Goal: Find specific page/section: Locate a particular part of the current website

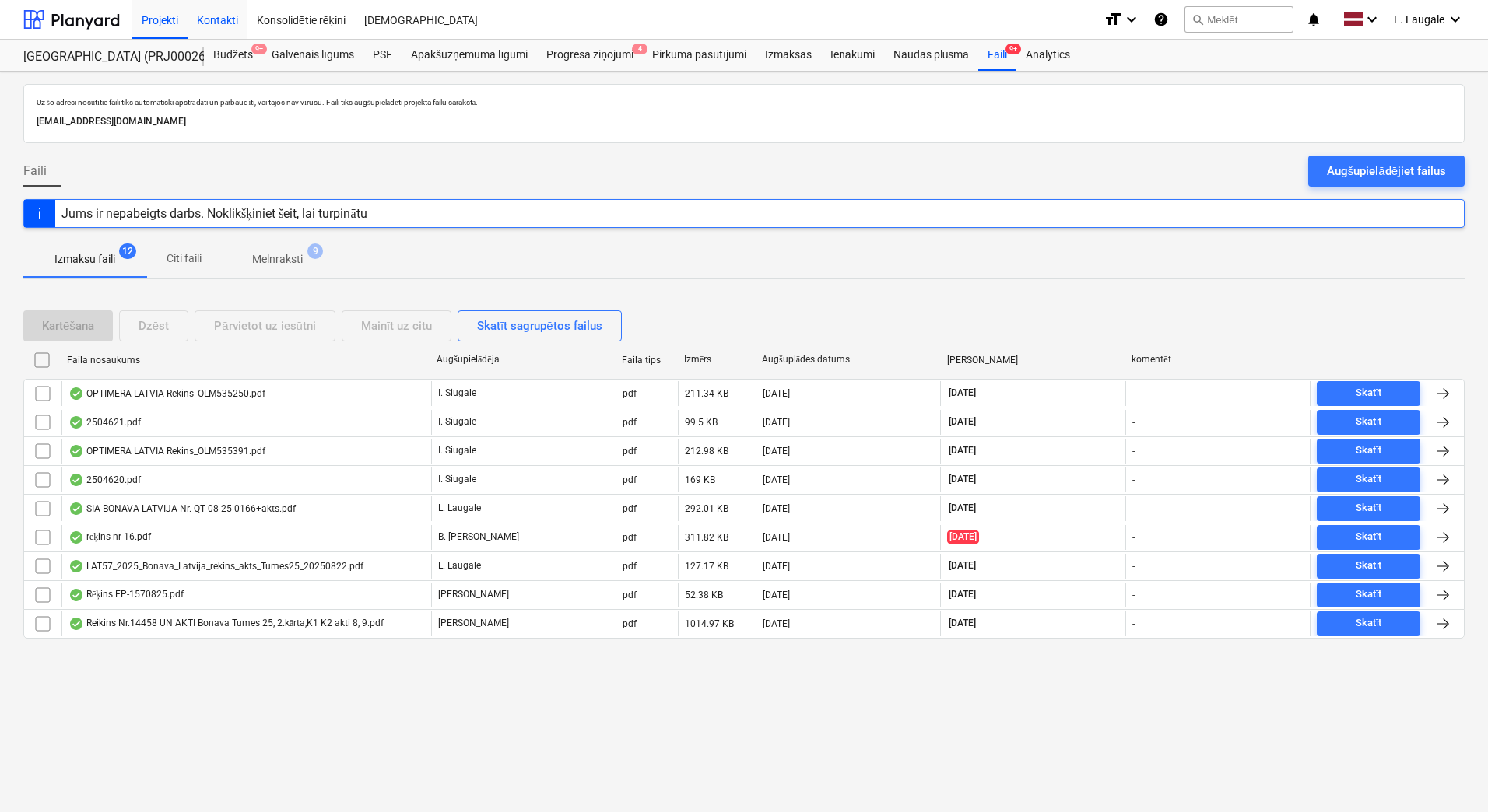
click at [218, 19] on div "Kontakti" at bounding box center [218, 19] width 60 height 40
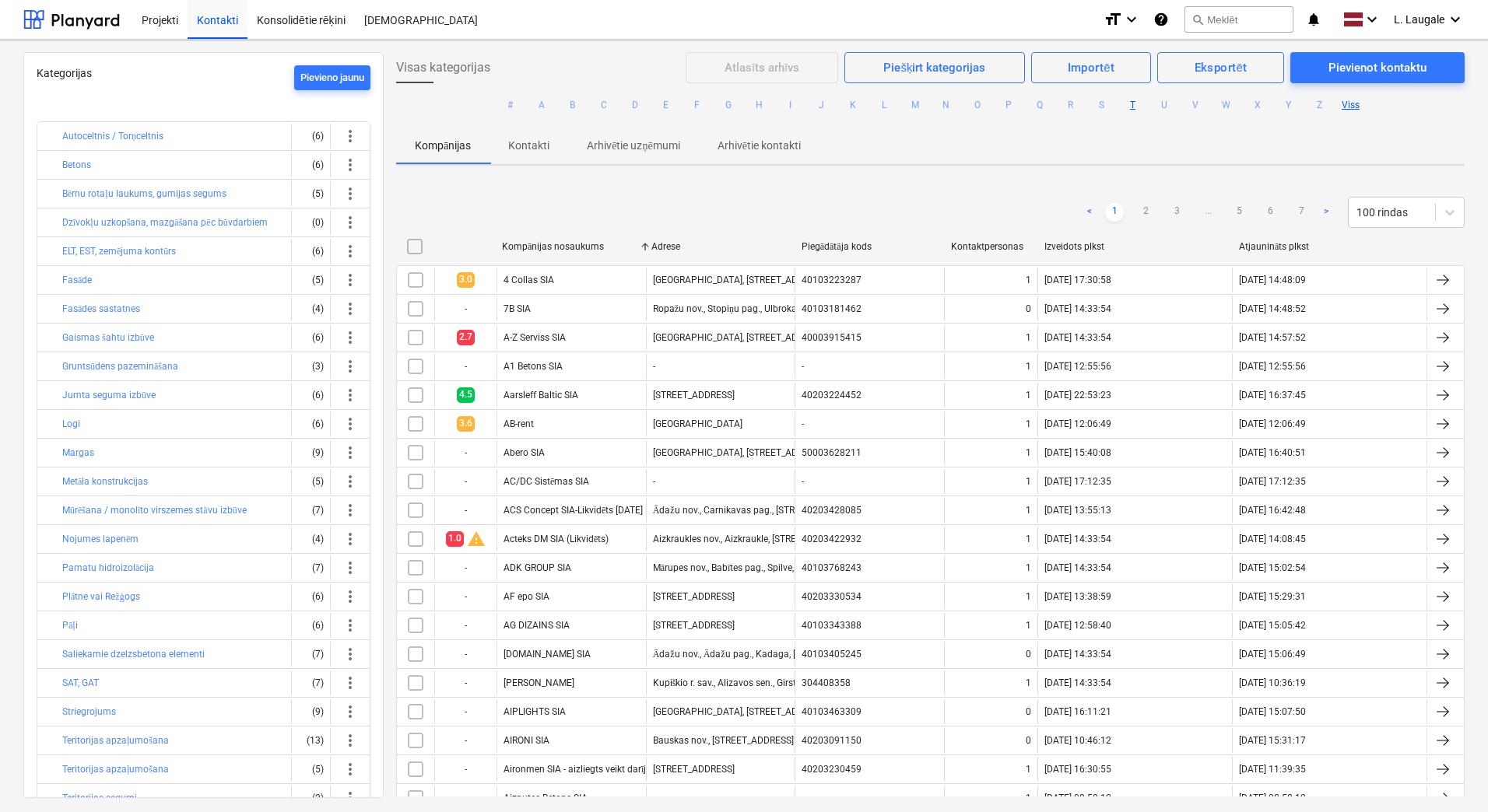
click at [1136, 93] on ul "# A B C D E F G H I J K L M N O P Q R S T U V W X Y Z Viss" at bounding box center [930, 105] width 1069 height 44
click at [1131, 107] on button "T" at bounding box center [1133, 105] width 19 height 19
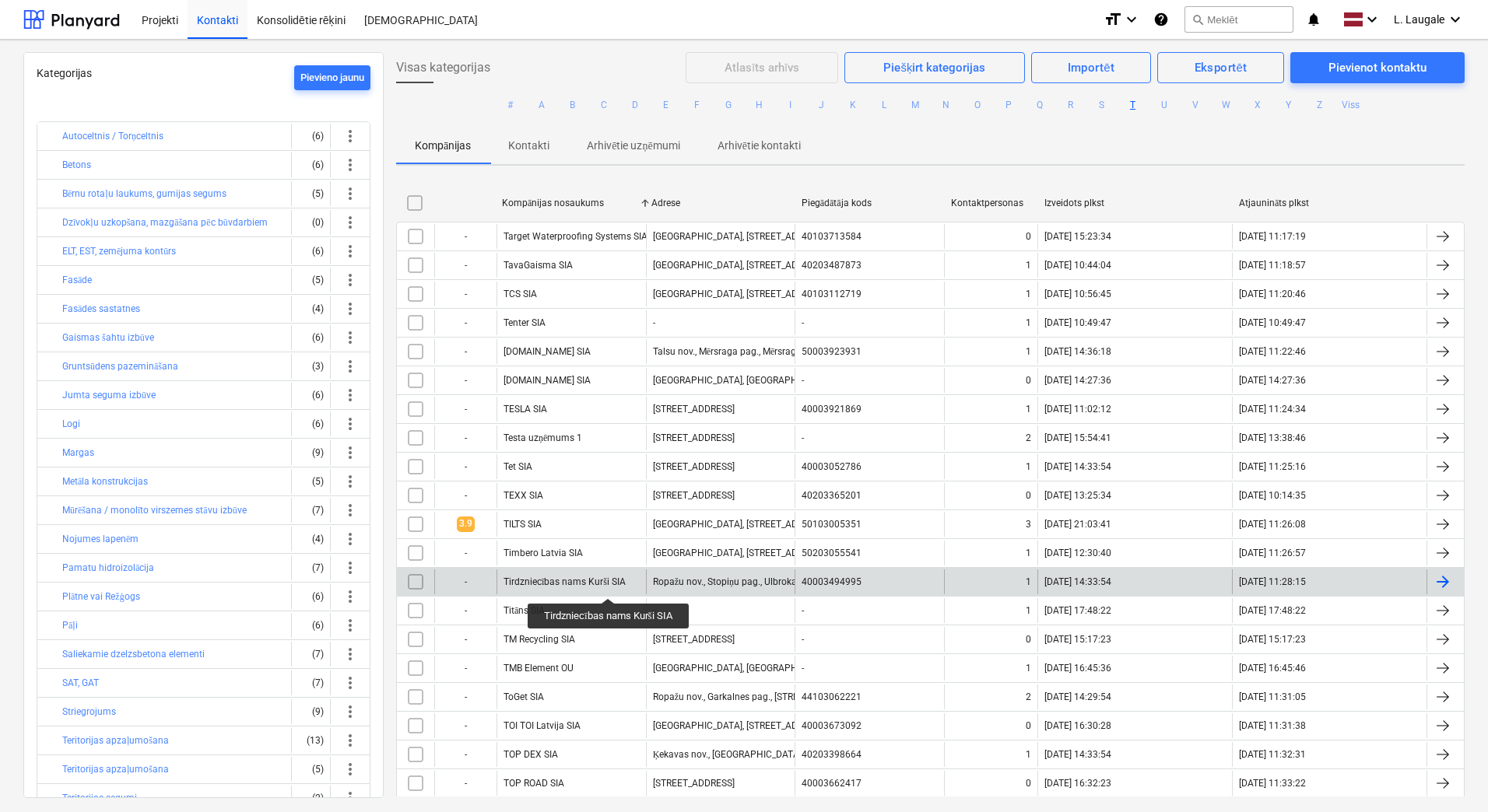
click at [609, 584] on div "Tirdzniecības nams Kurši SIA" at bounding box center [564, 583] width 122 height 12
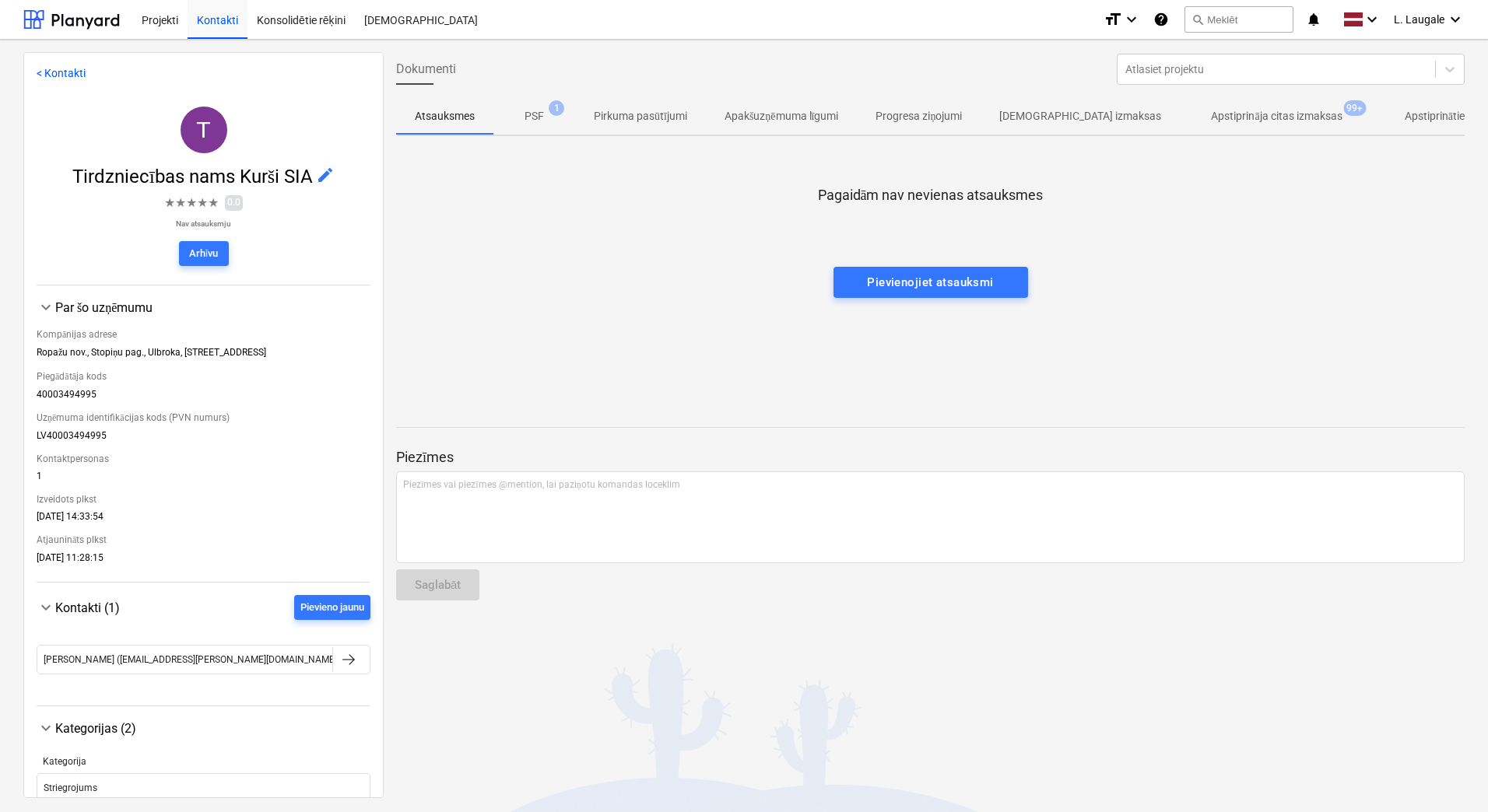
click at [1211, 115] on p "Apstiprināja citas izmaksas" at bounding box center [1276, 116] width 131 height 16
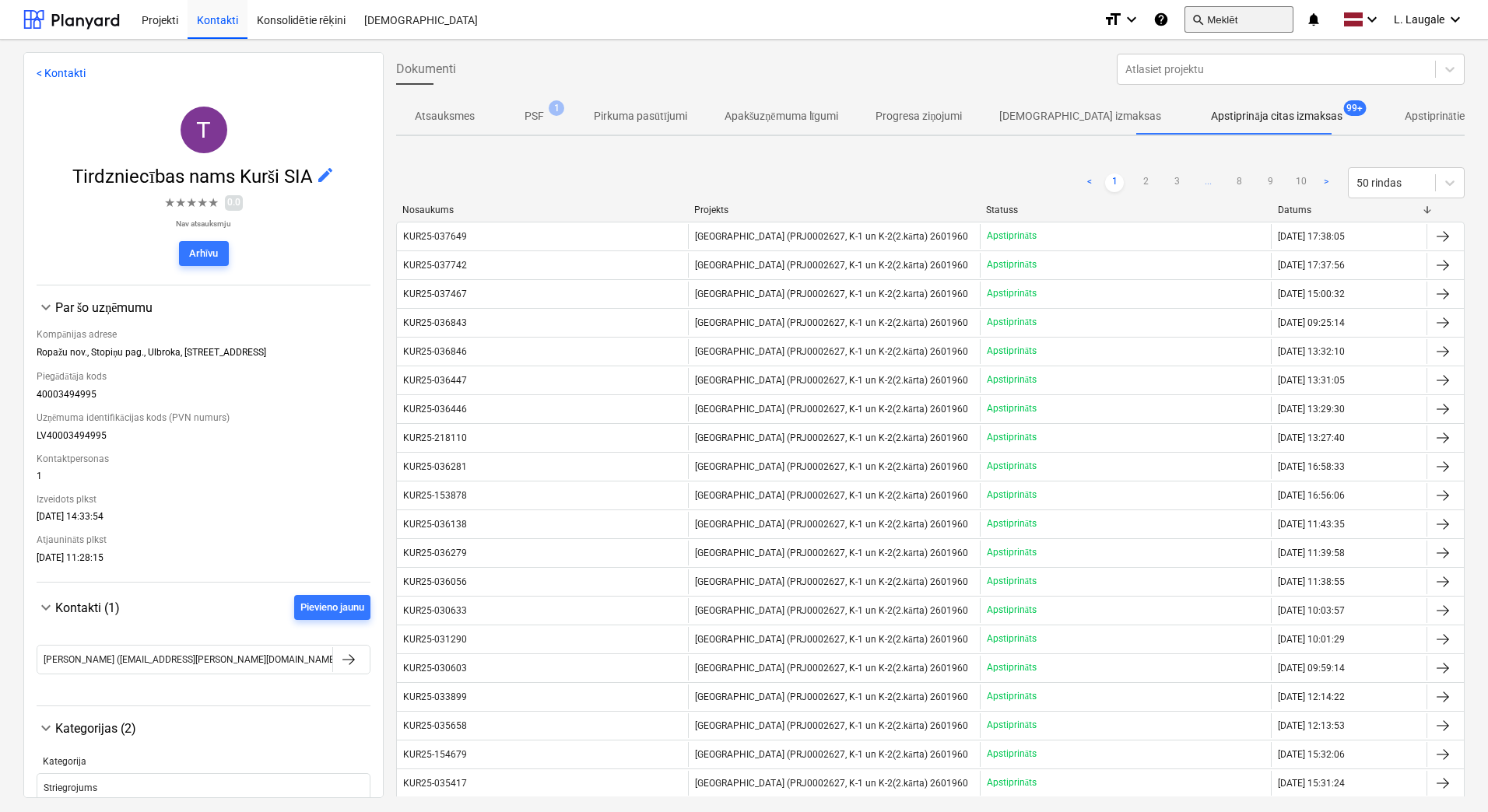
click at [1209, 28] on button "search Meklēt" at bounding box center [1239, 19] width 109 height 26
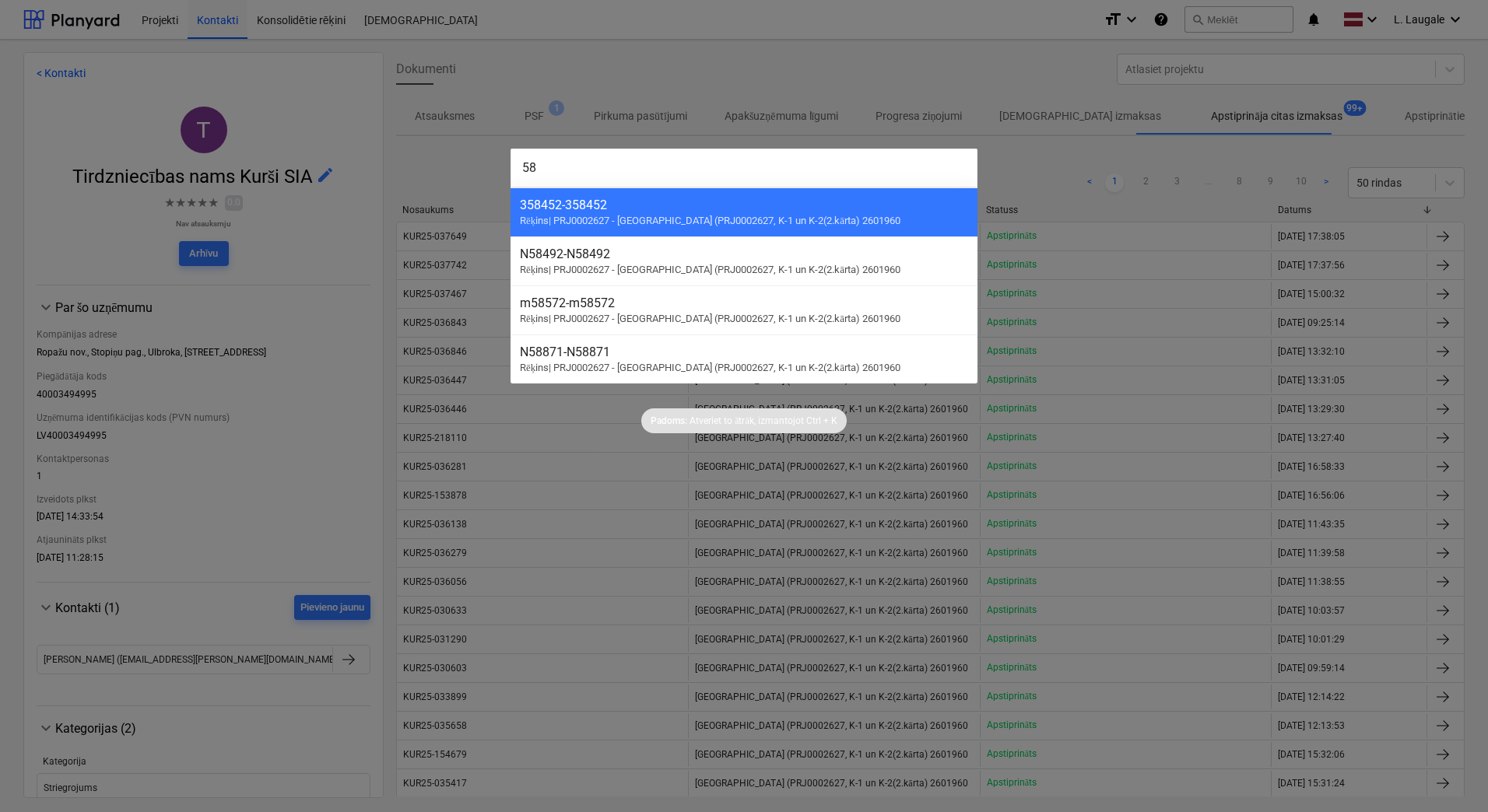
type input "589"
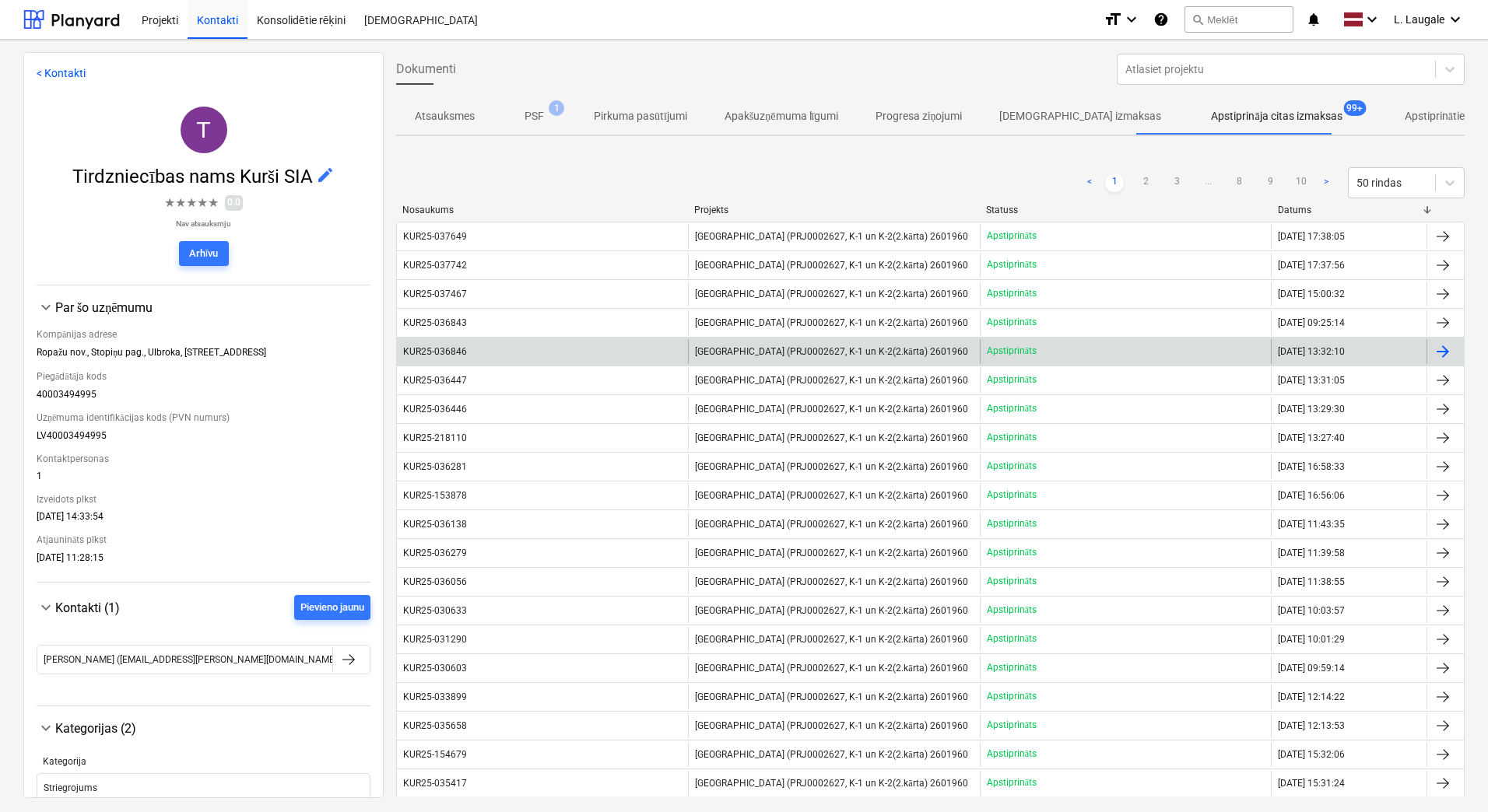
scroll to position [388, 0]
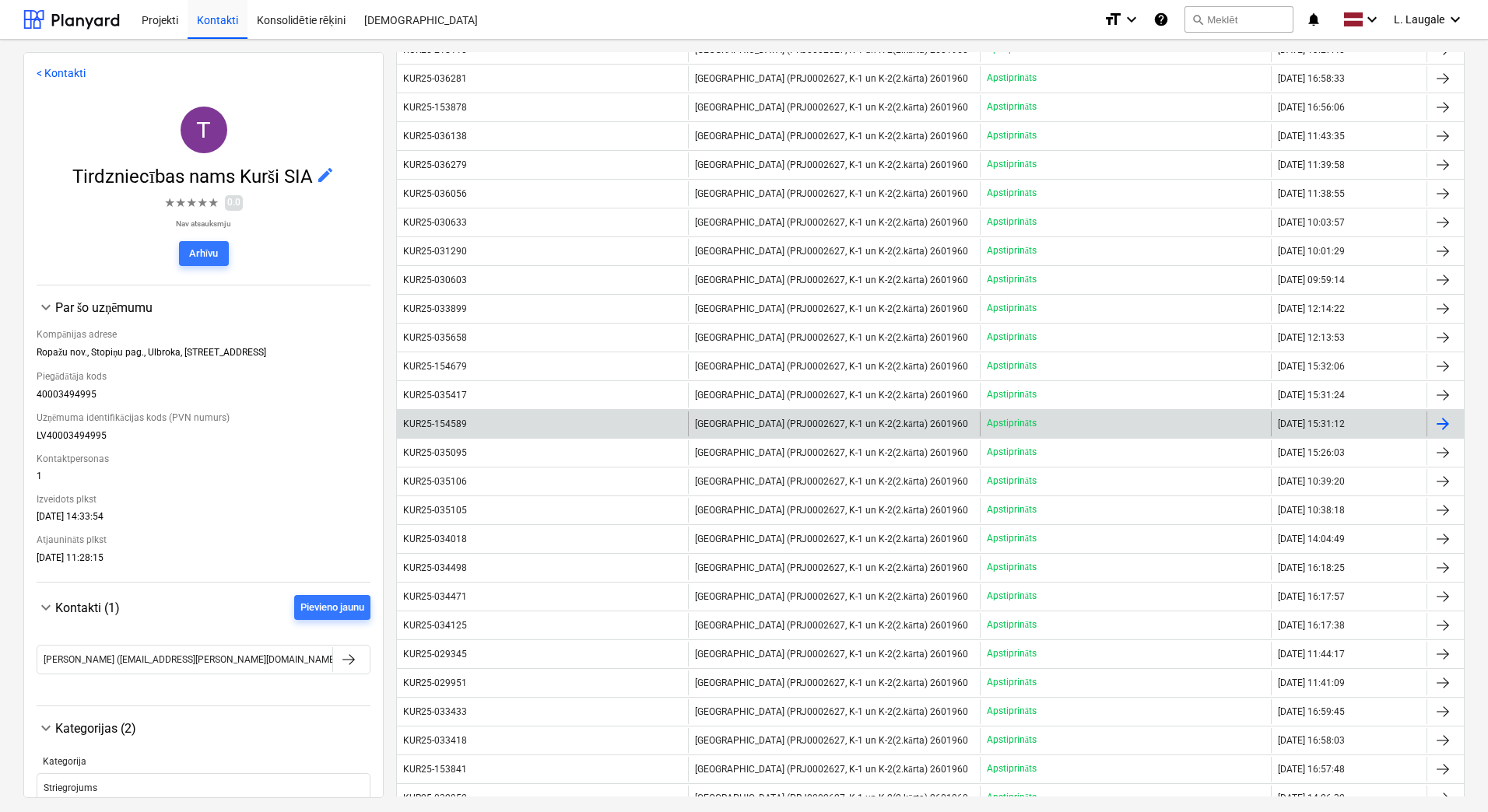
click at [497, 430] on div "KUR25-154589" at bounding box center [542, 424] width 291 height 25
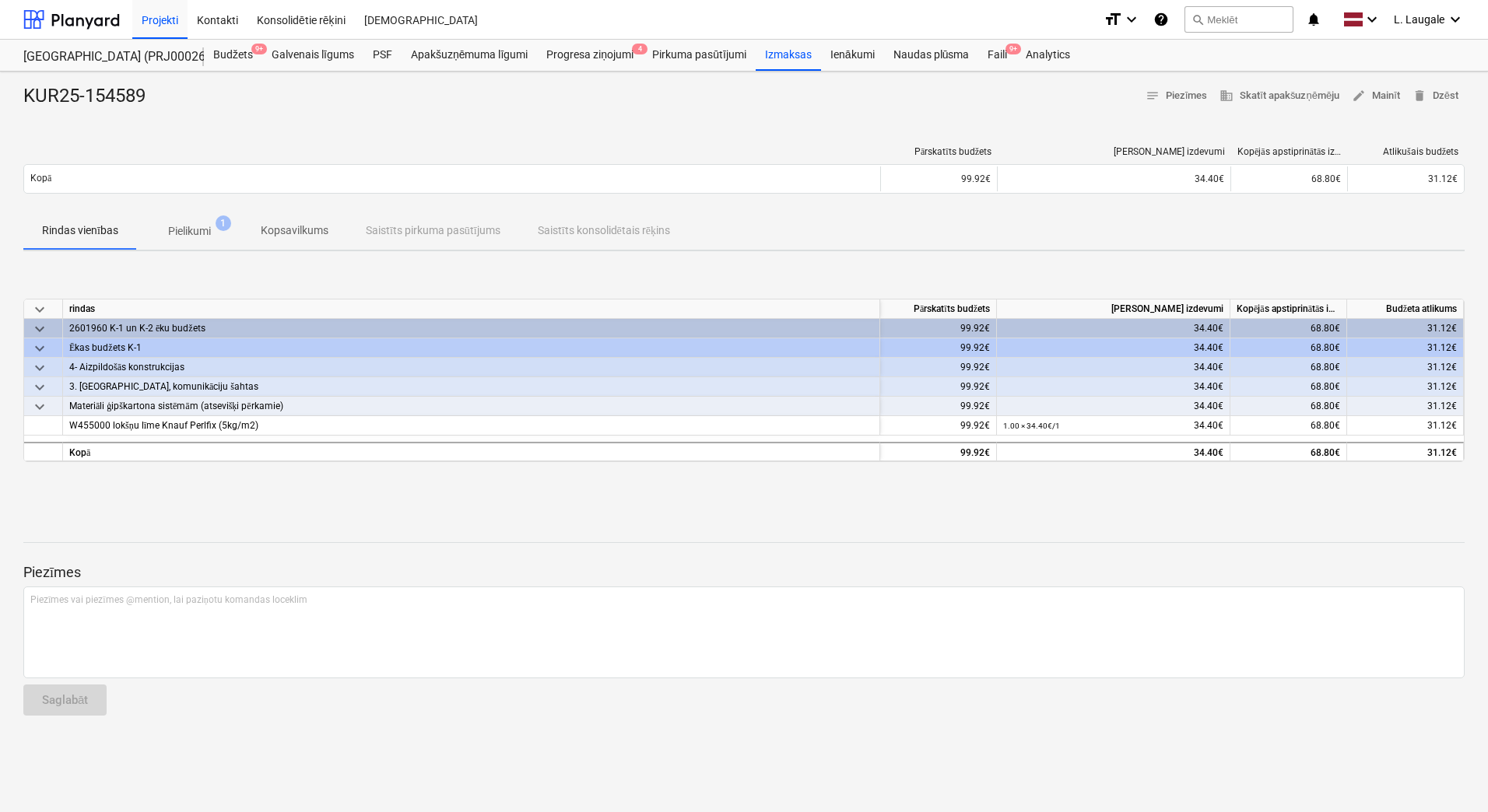
click at [159, 235] on span "Pielikumi 1" at bounding box center [189, 231] width 67 height 16
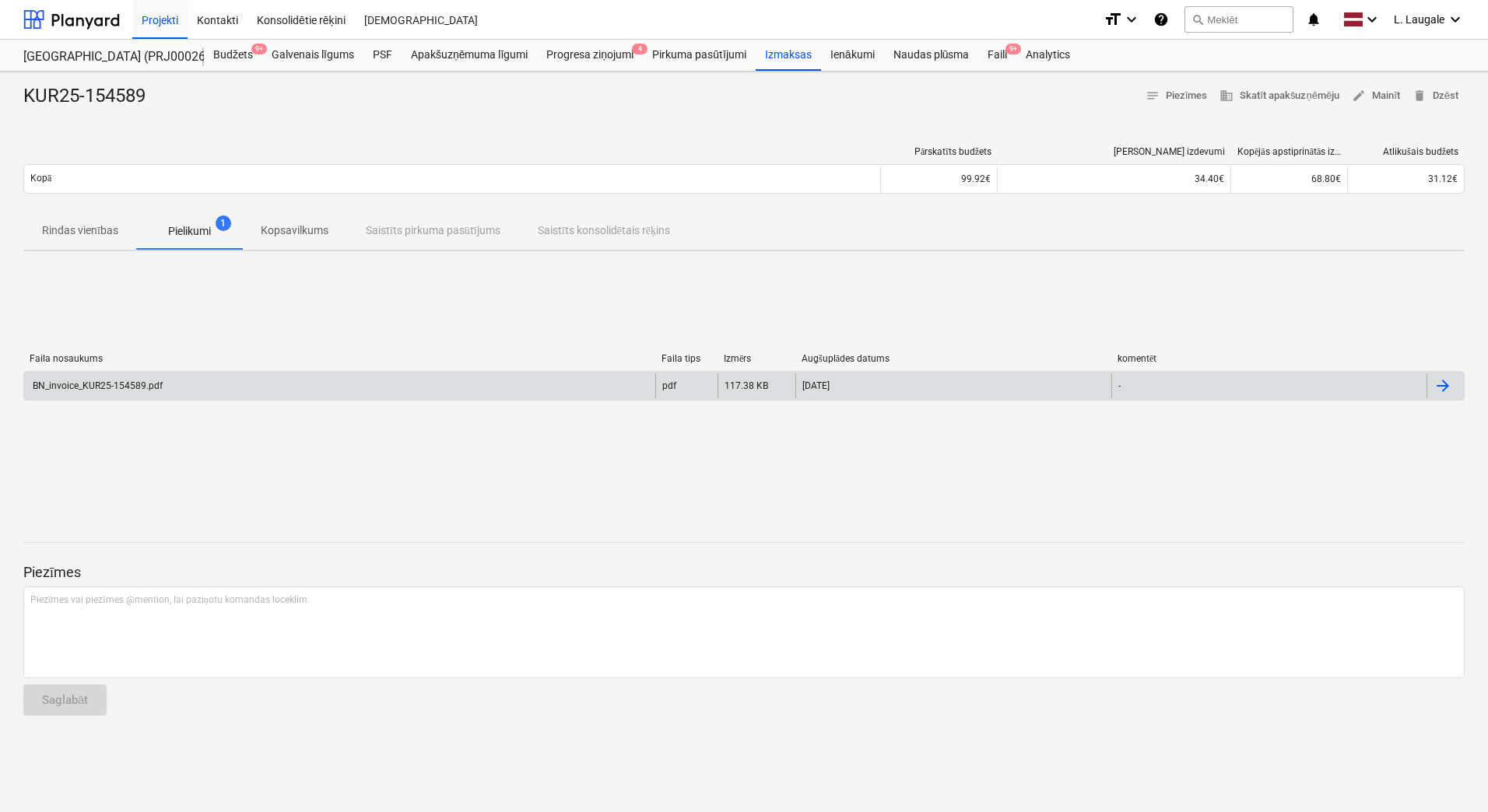
click at [352, 371] on div "BN_invoice_KUR25-154589.pdf pdf 117.38 KB [DATE] -" at bounding box center [743, 386] width 1441 height 30
click at [366, 395] on div "BN_invoice_KUR25-154589.pdf" at bounding box center [340, 386] width 631 height 25
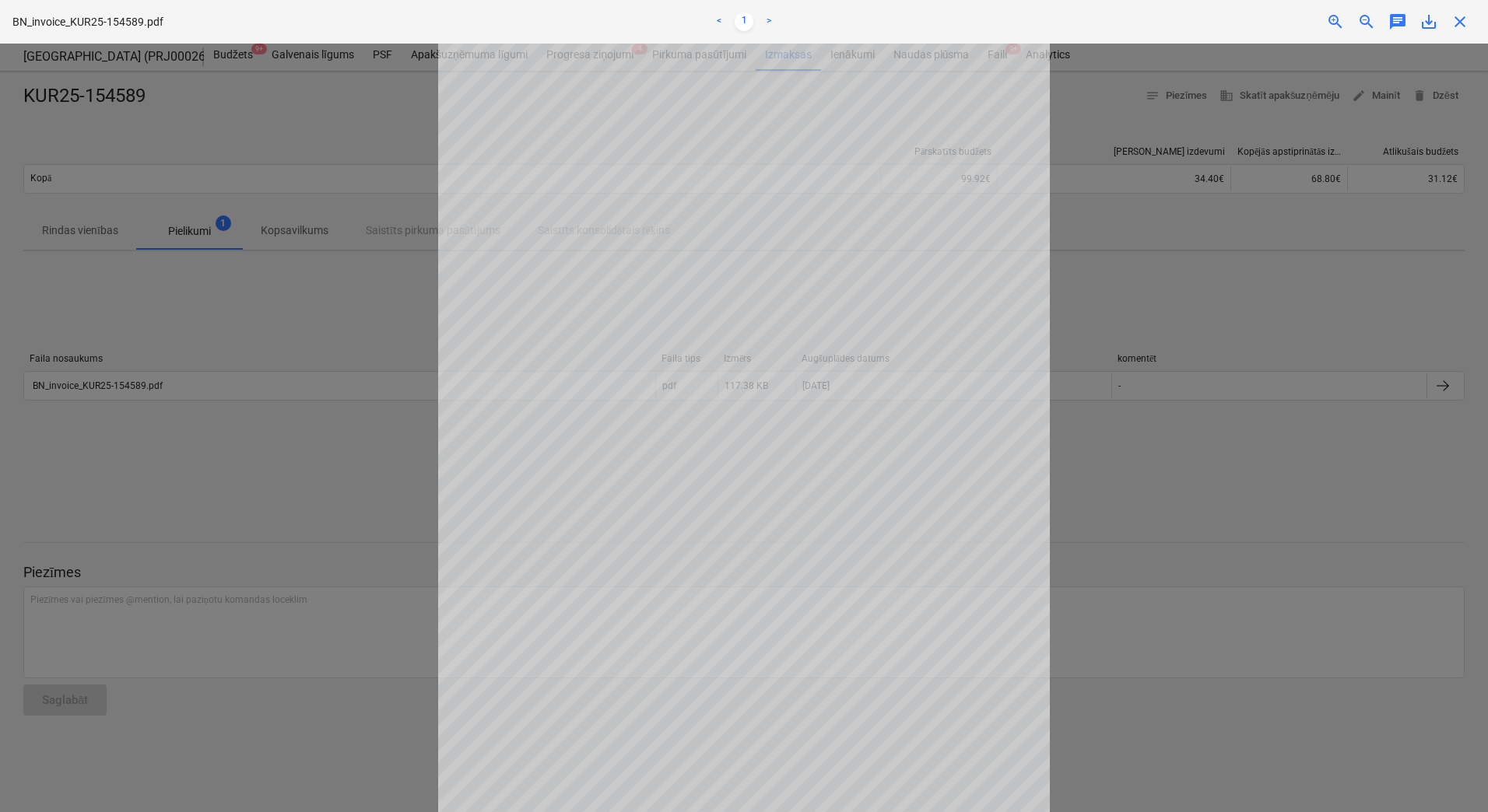
click at [337, 364] on div at bounding box center [744, 427] width 1488 height 768
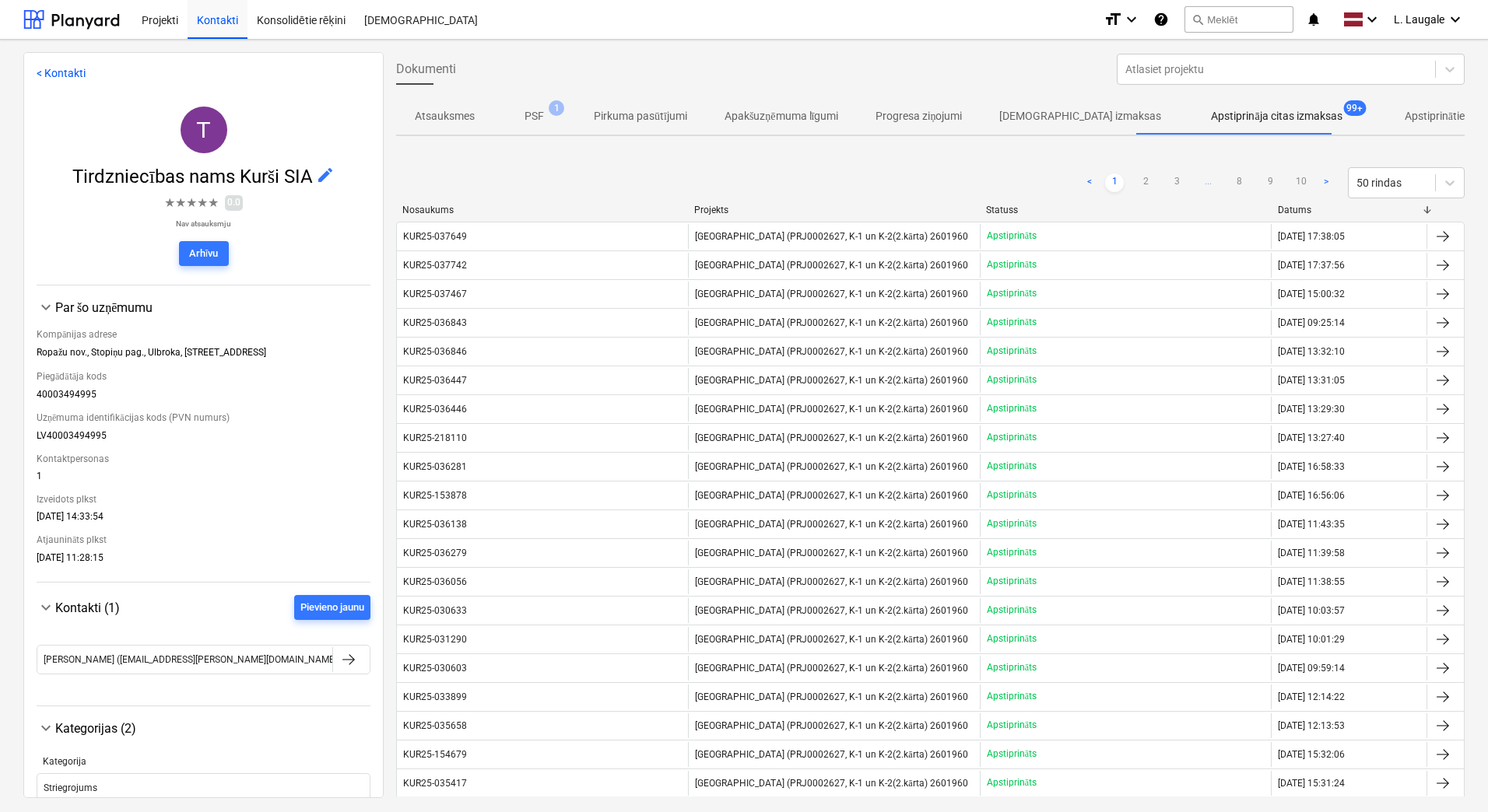
scroll to position [388, 0]
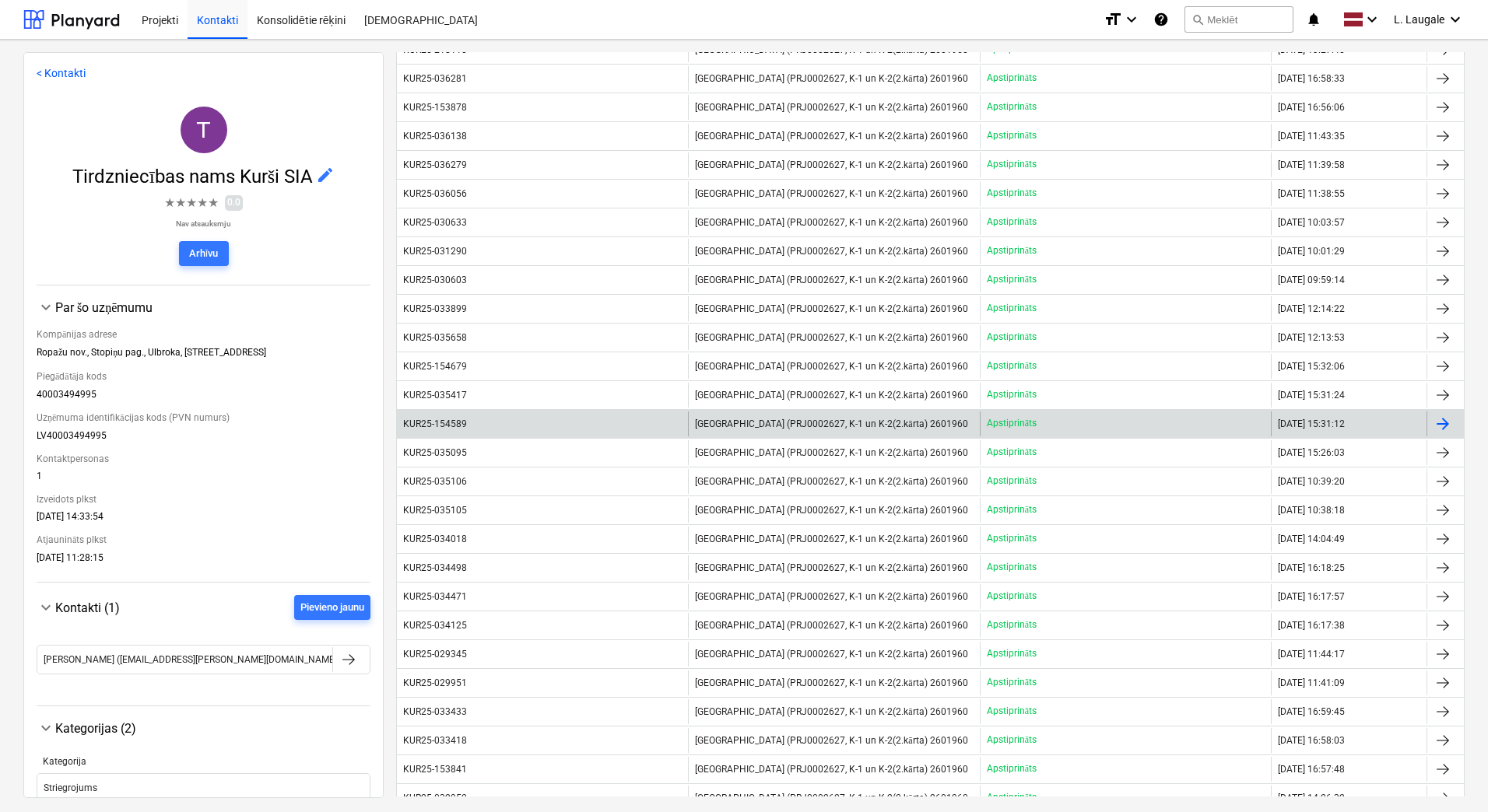
click at [671, 422] on div "KUR25-154589" at bounding box center [542, 424] width 291 height 25
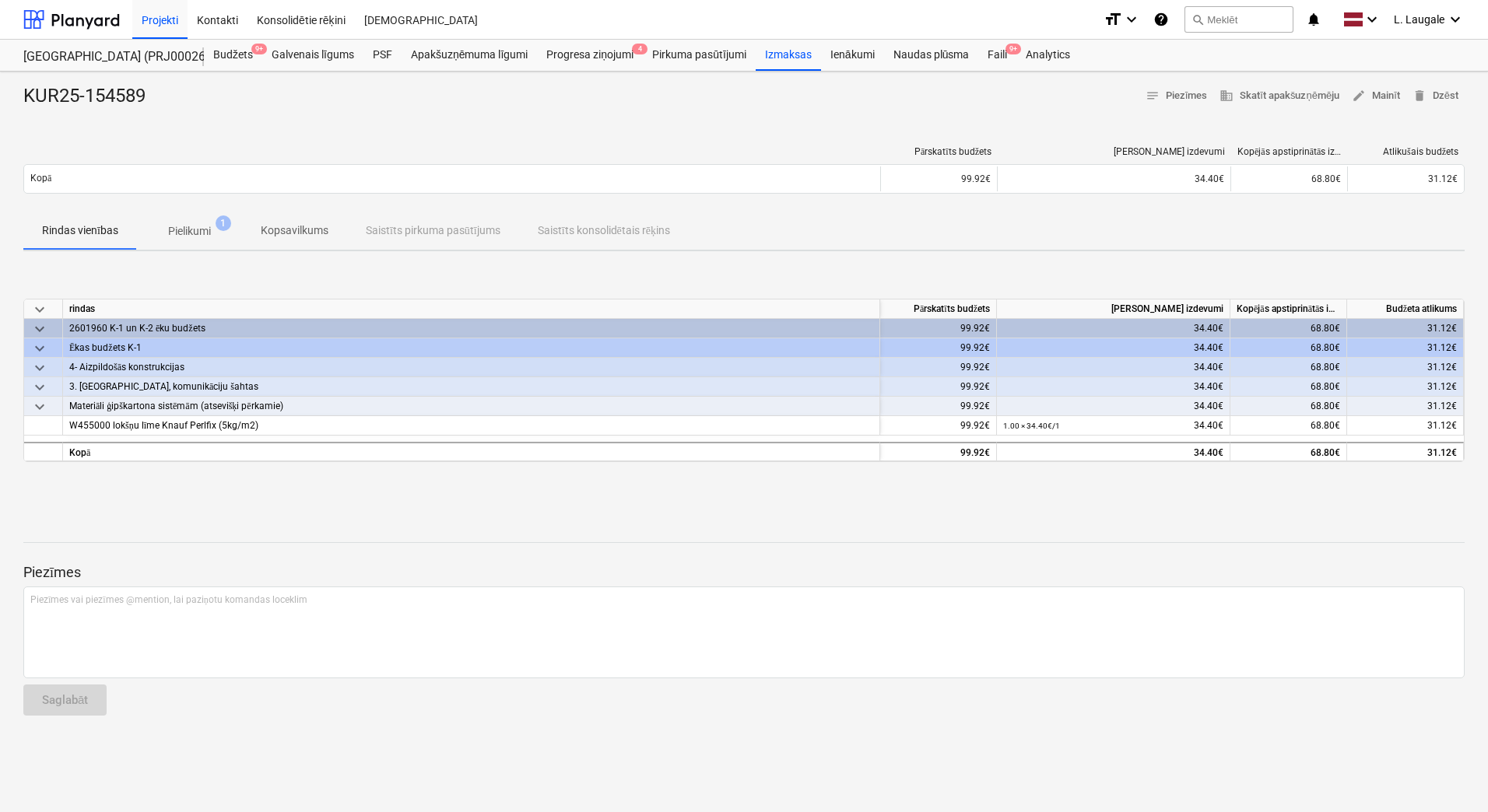
click at [198, 235] on p "Pielikumi" at bounding box center [189, 231] width 43 height 16
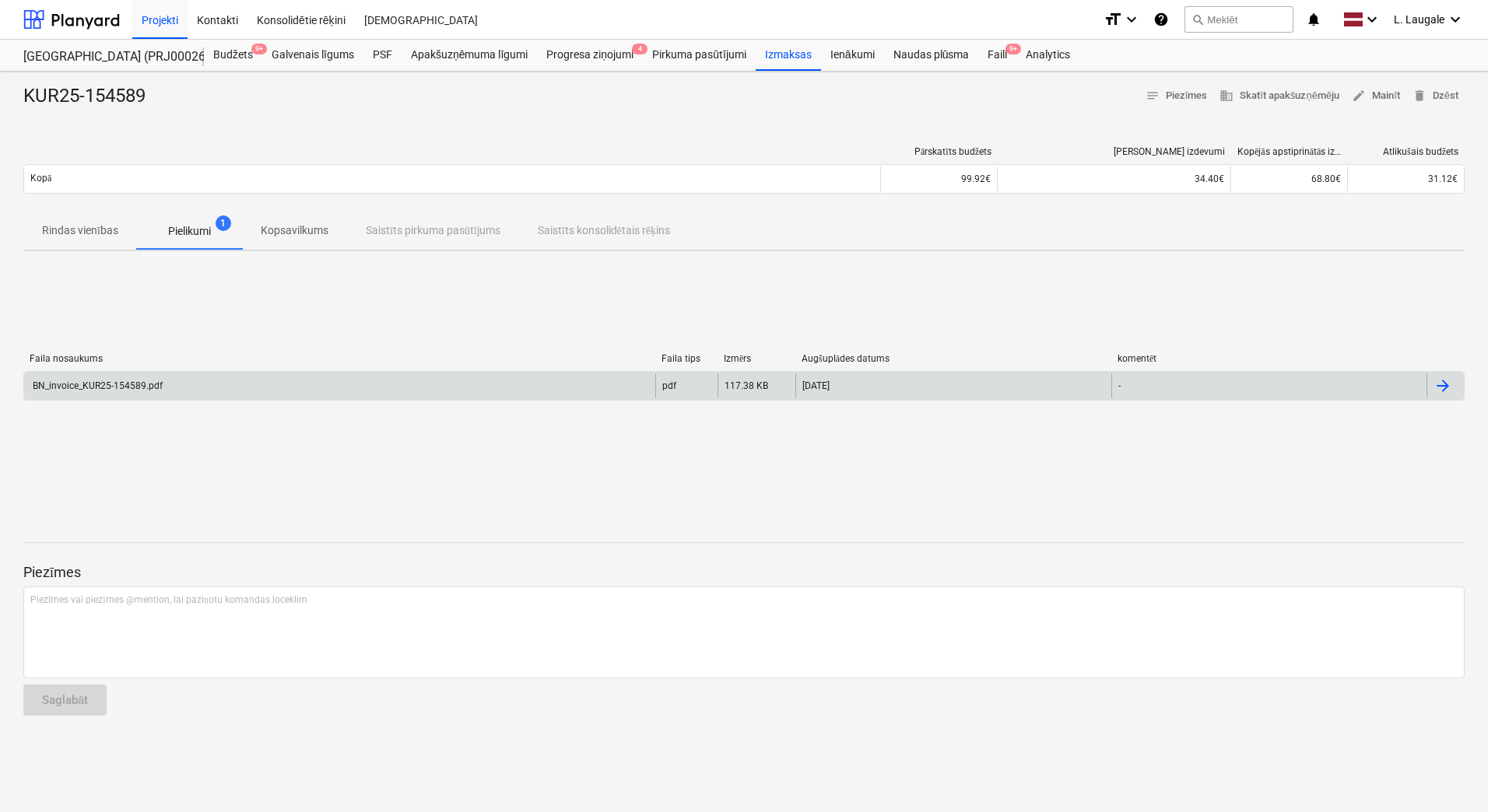
click at [264, 376] on div "BN_invoice_KUR25-154589.pdf" at bounding box center [340, 386] width 631 height 25
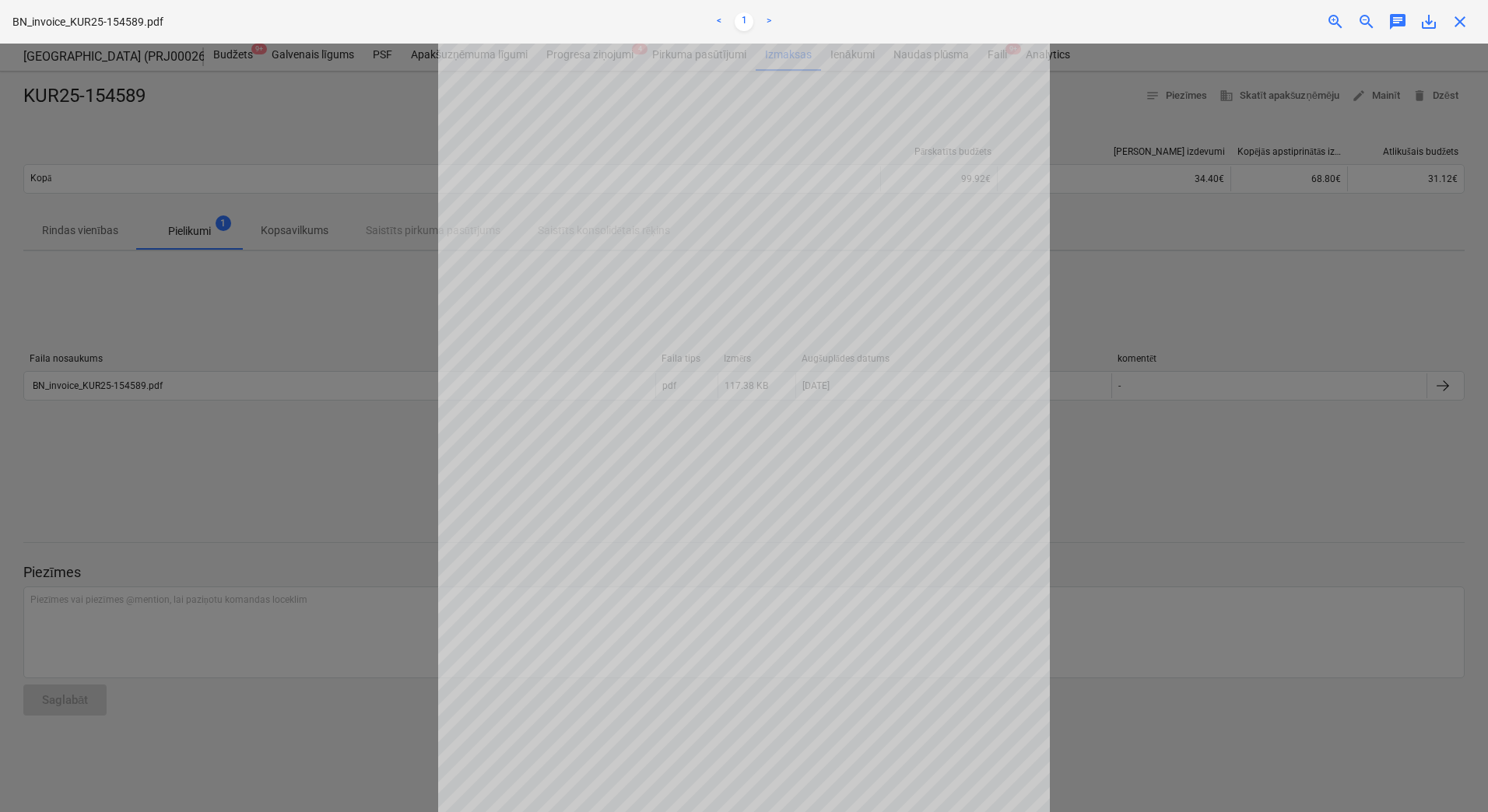
scroll to position [26, 0]
click at [175, 322] on div at bounding box center [744, 427] width 1488 height 768
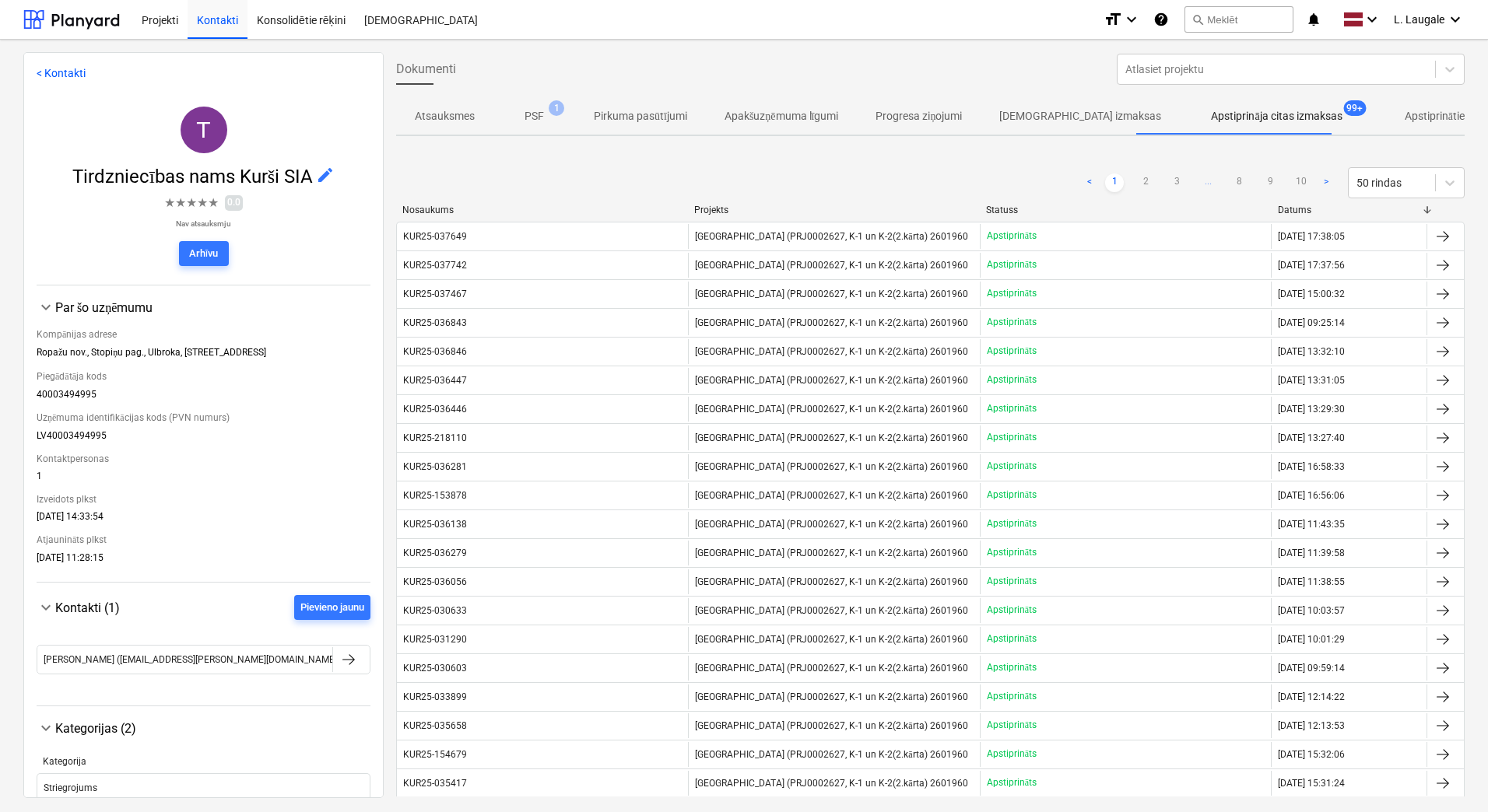
scroll to position [388, 0]
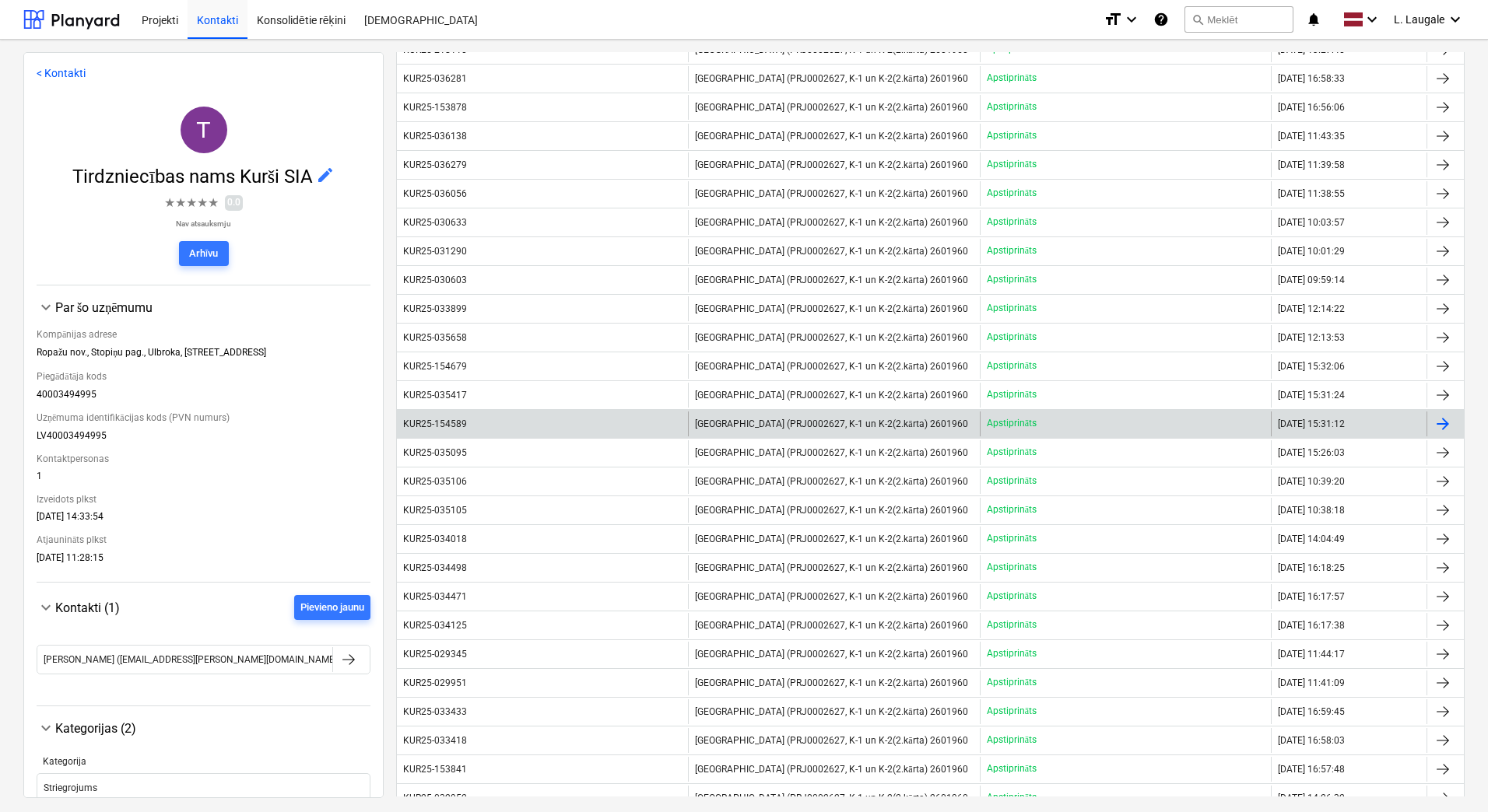
click at [599, 416] on div "KUR25-154589" at bounding box center [542, 424] width 291 height 25
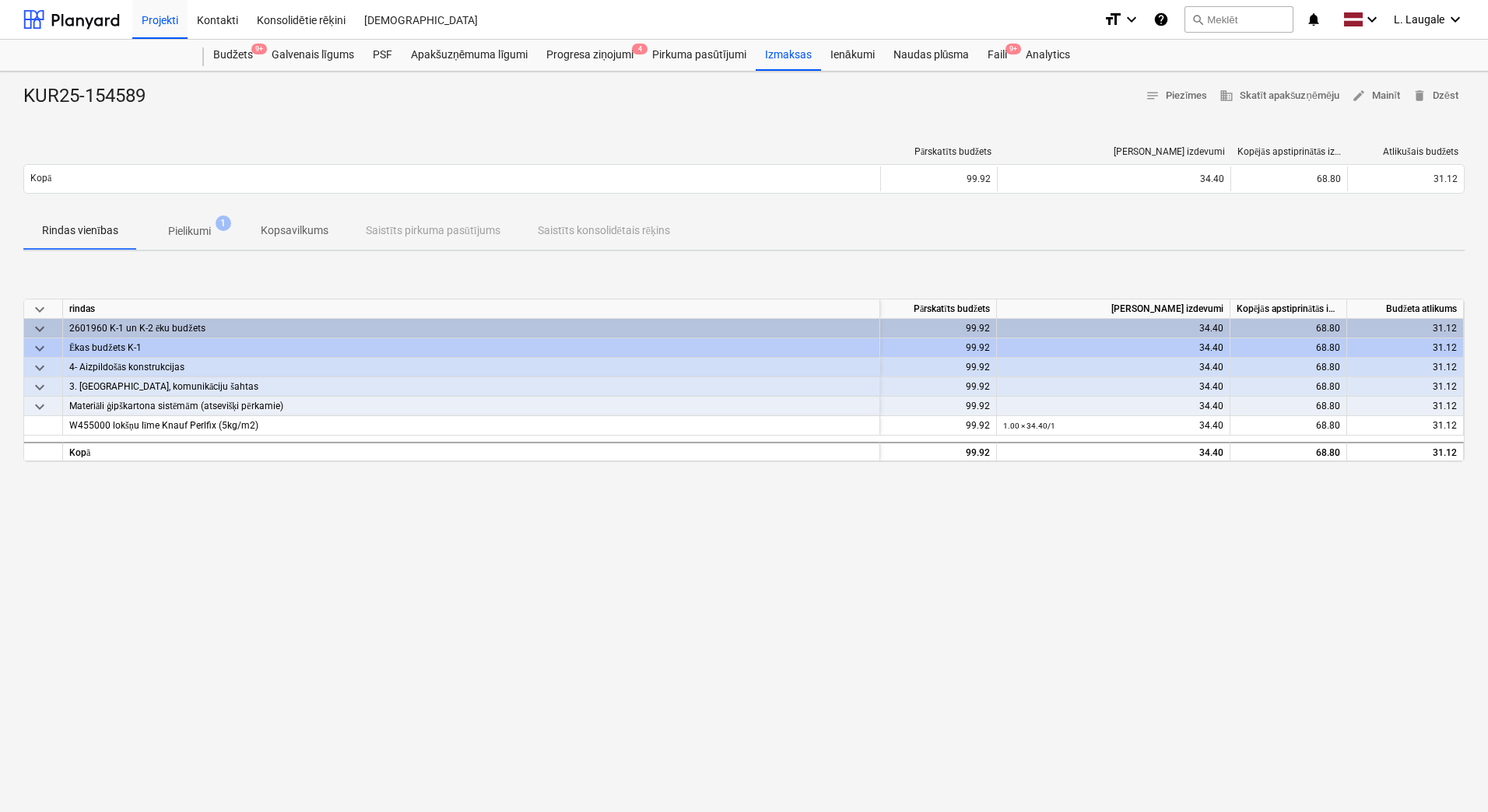
click at [185, 237] on p "Pielikumi" at bounding box center [189, 231] width 43 height 16
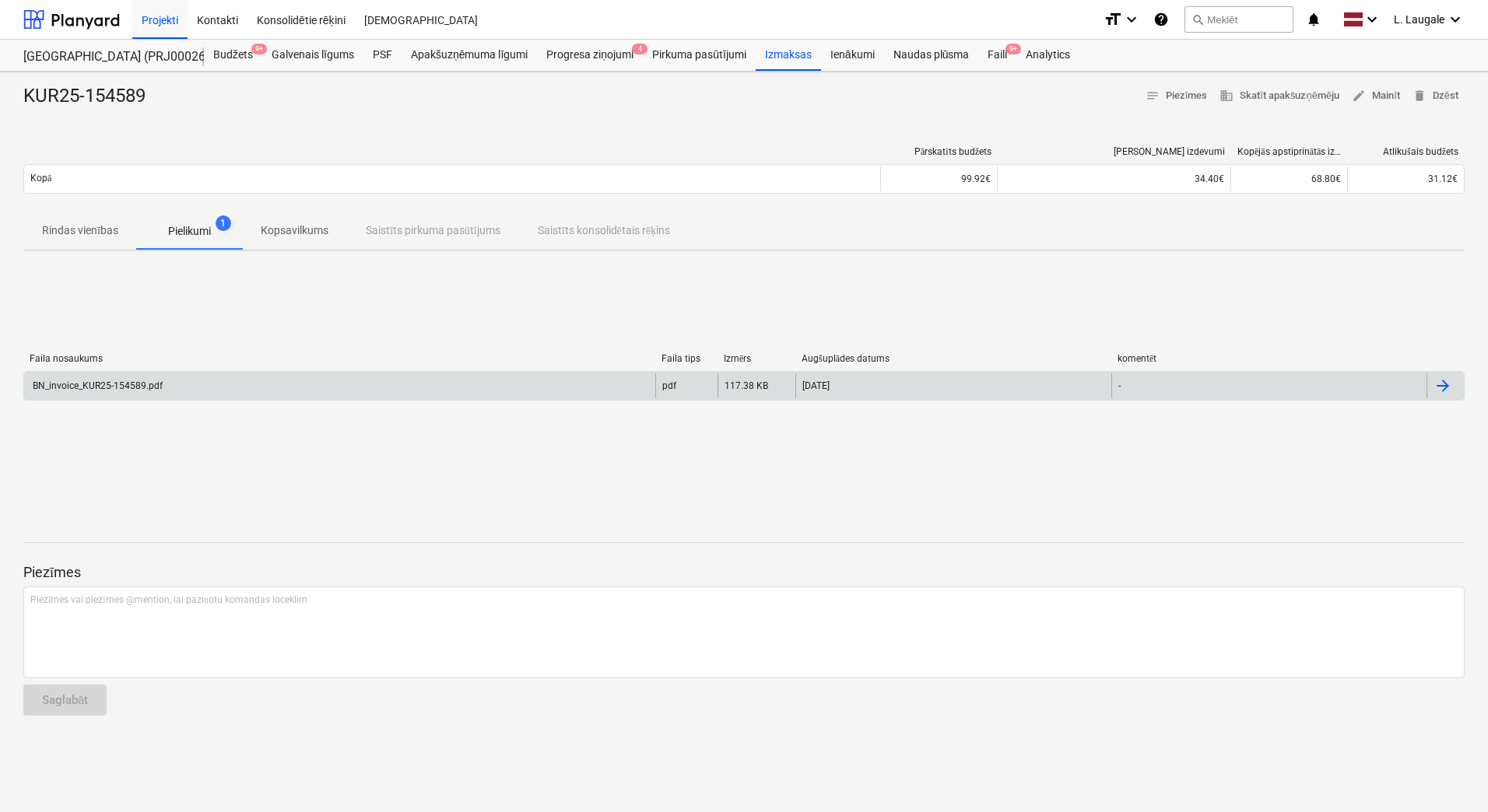
click at [235, 392] on div "BN_invoice_KUR25-154589.pdf" at bounding box center [340, 386] width 631 height 25
